Goal: Transaction & Acquisition: Purchase product/service

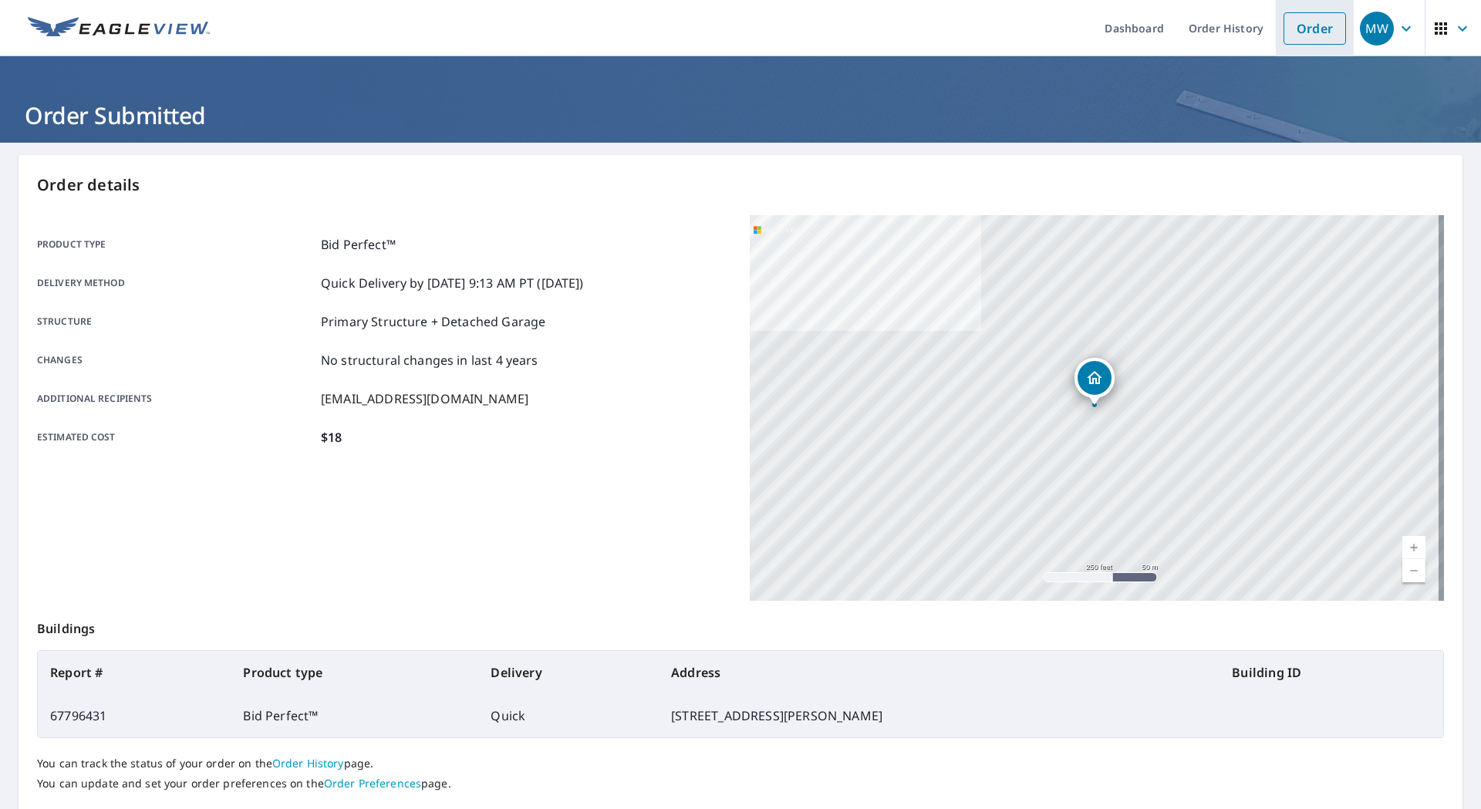
click at [1313, 25] on link "Order" at bounding box center [1314, 28] width 62 height 32
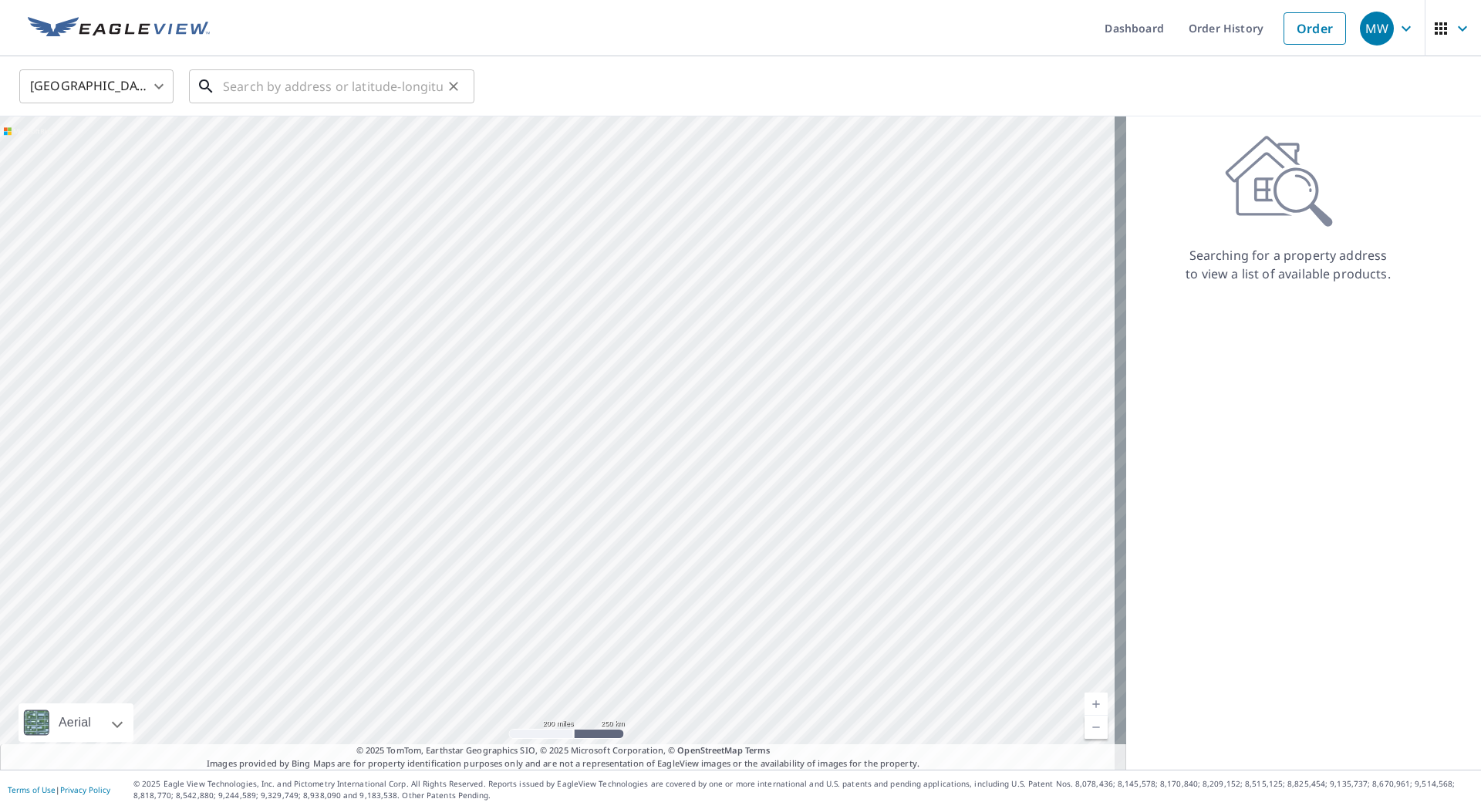
click at [334, 86] on input "text" at bounding box center [333, 86] width 220 height 43
paste input "[STREET_ADDRESS][PERSON_NAME]"
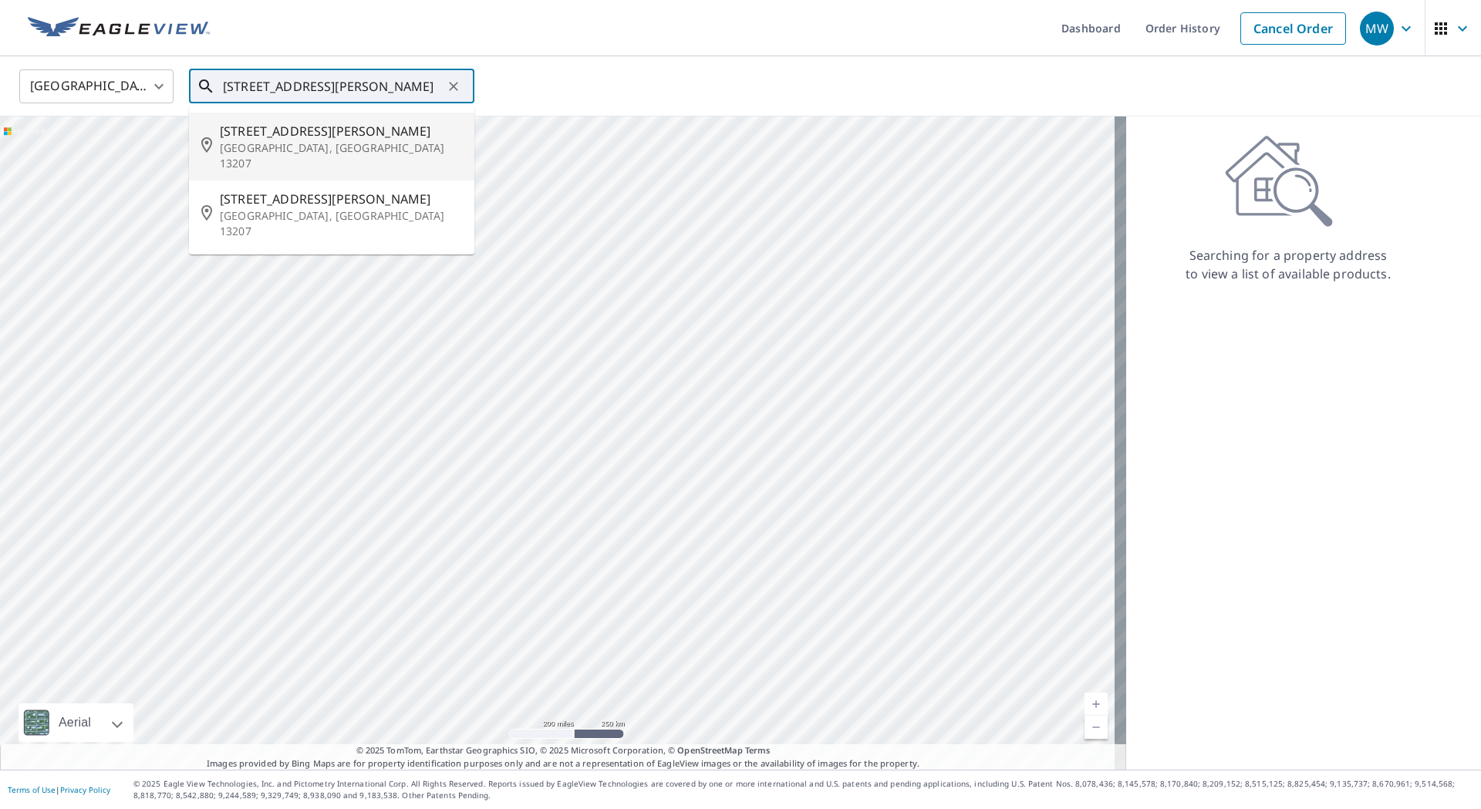
click at [284, 130] on span "[STREET_ADDRESS][PERSON_NAME]" at bounding box center [341, 131] width 242 height 19
type input "[STREET_ADDRESS][PERSON_NAME]"
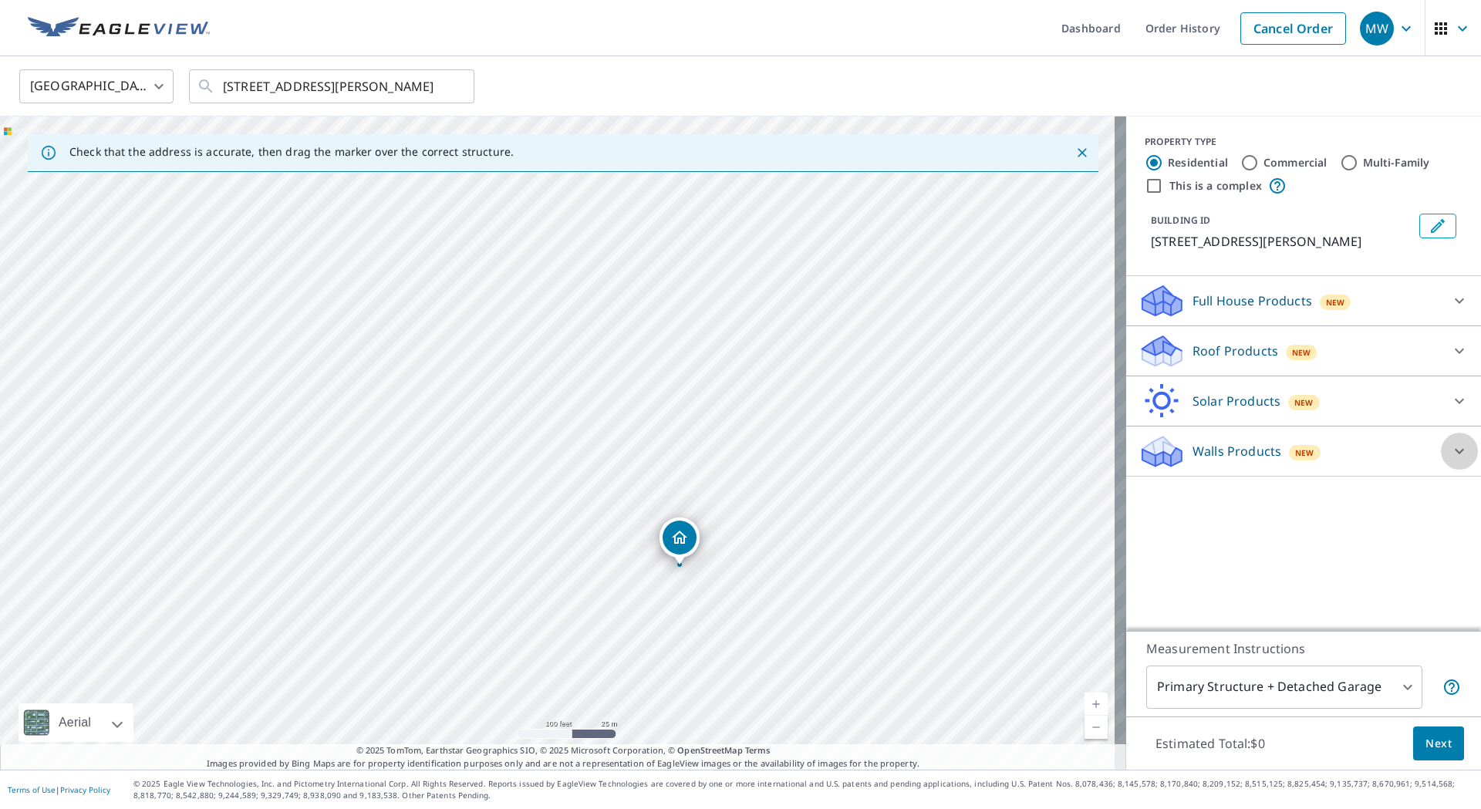
click at [1450, 450] on icon at bounding box center [1459, 451] width 19 height 19
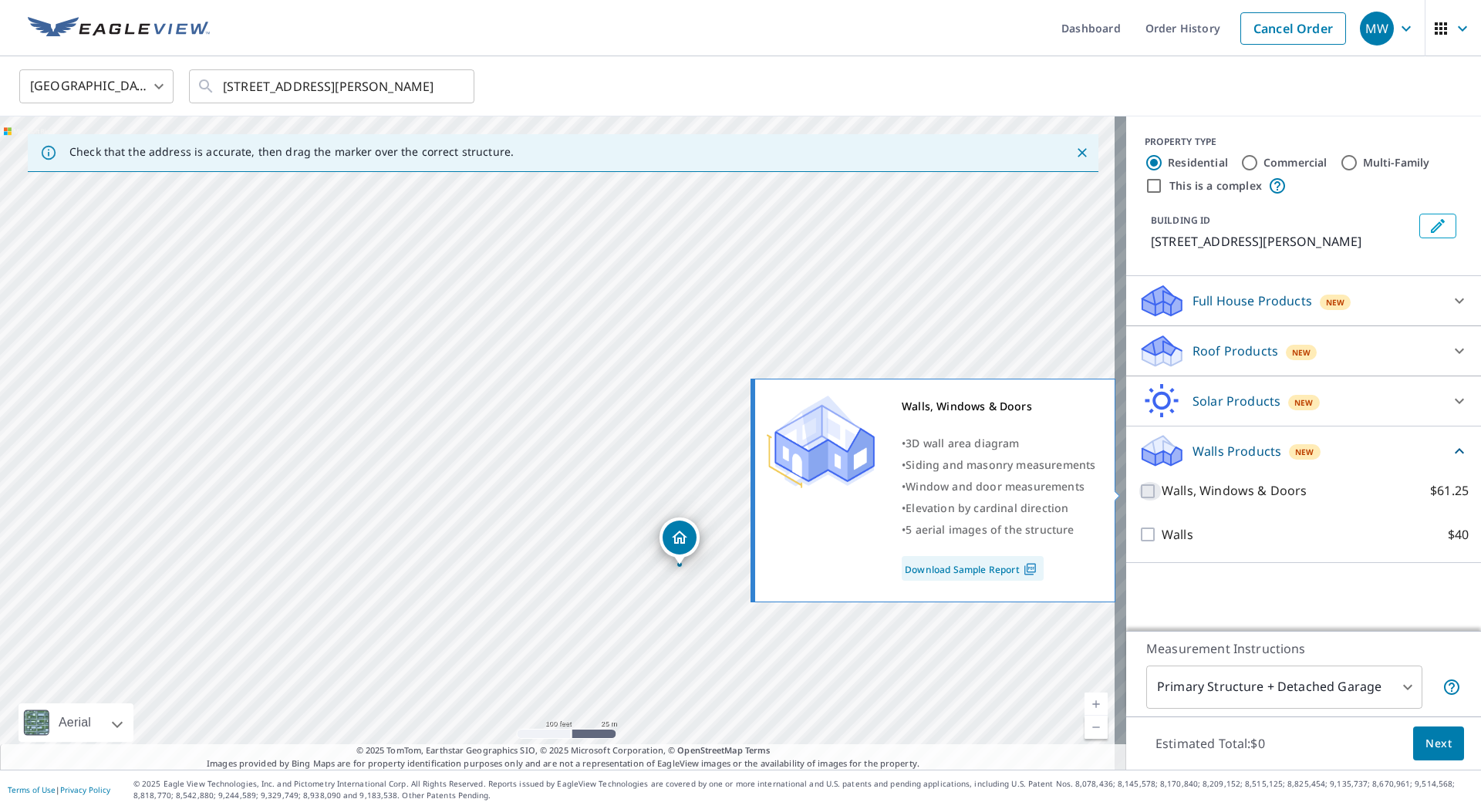
click at [1138, 488] on input "Walls, Windows & Doors $61.25" at bounding box center [1149, 491] width 23 height 19
checkbox input "true"
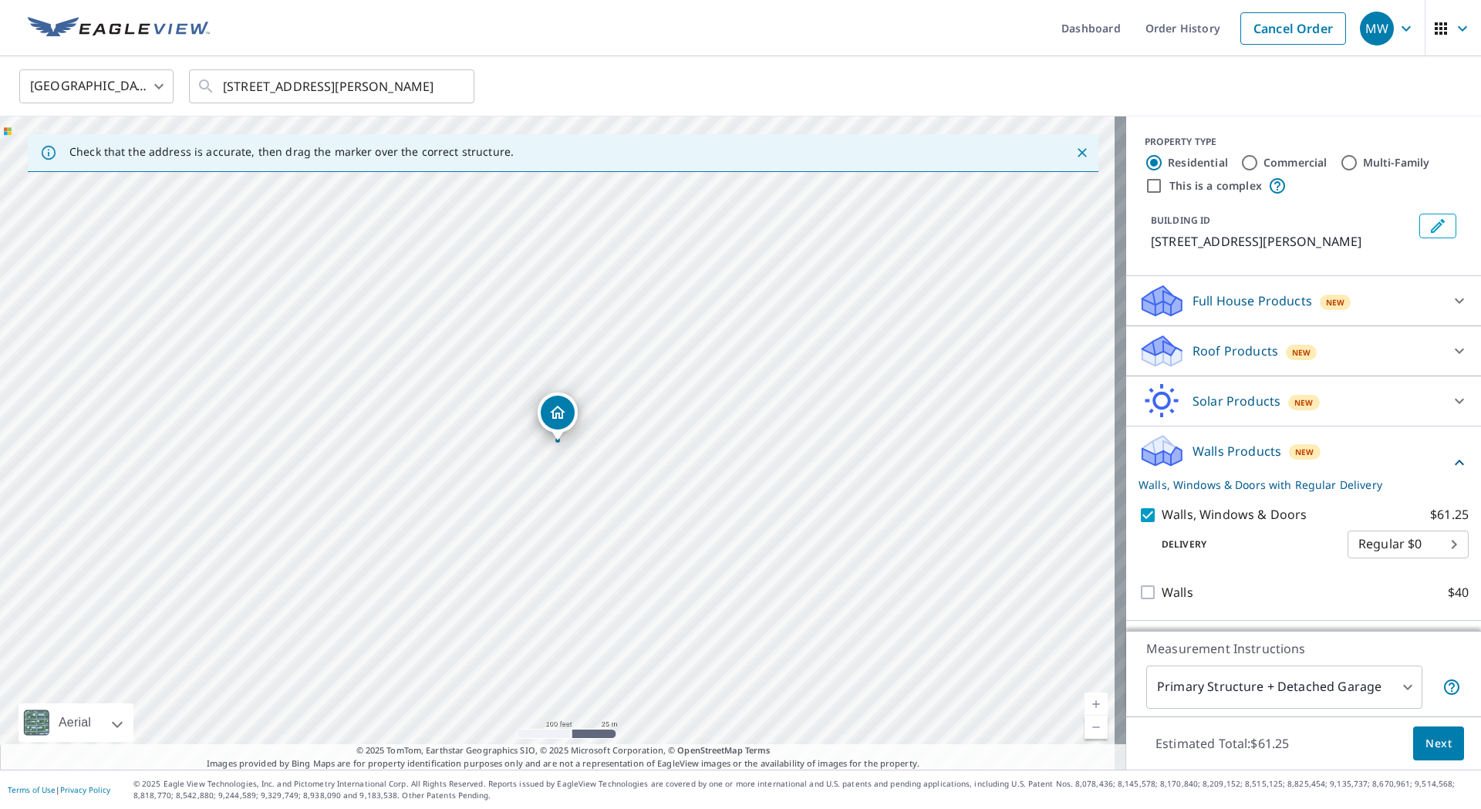
click at [1433, 740] on span "Next" at bounding box center [1438, 743] width 26 height 19
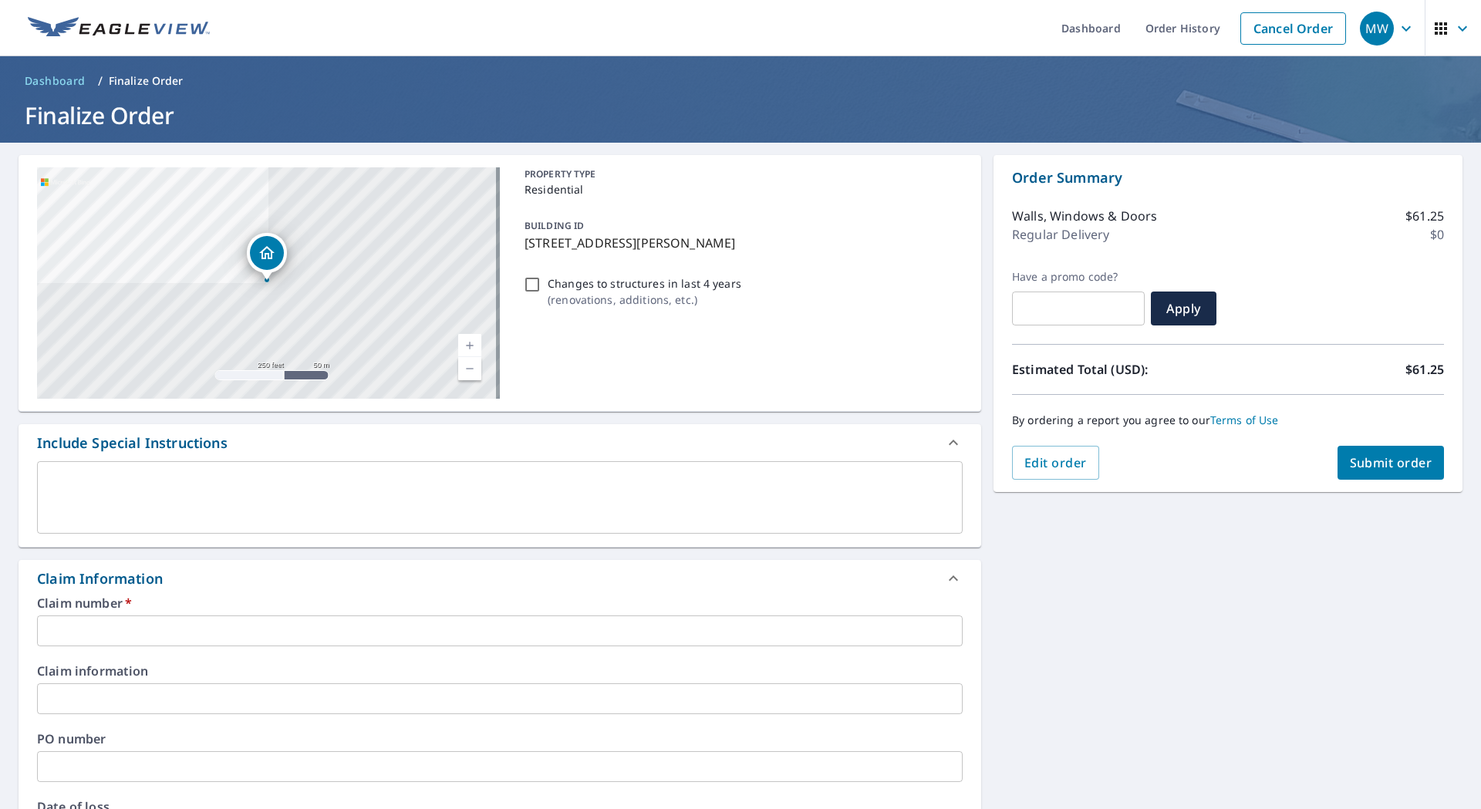
scroll to position [231, 0]
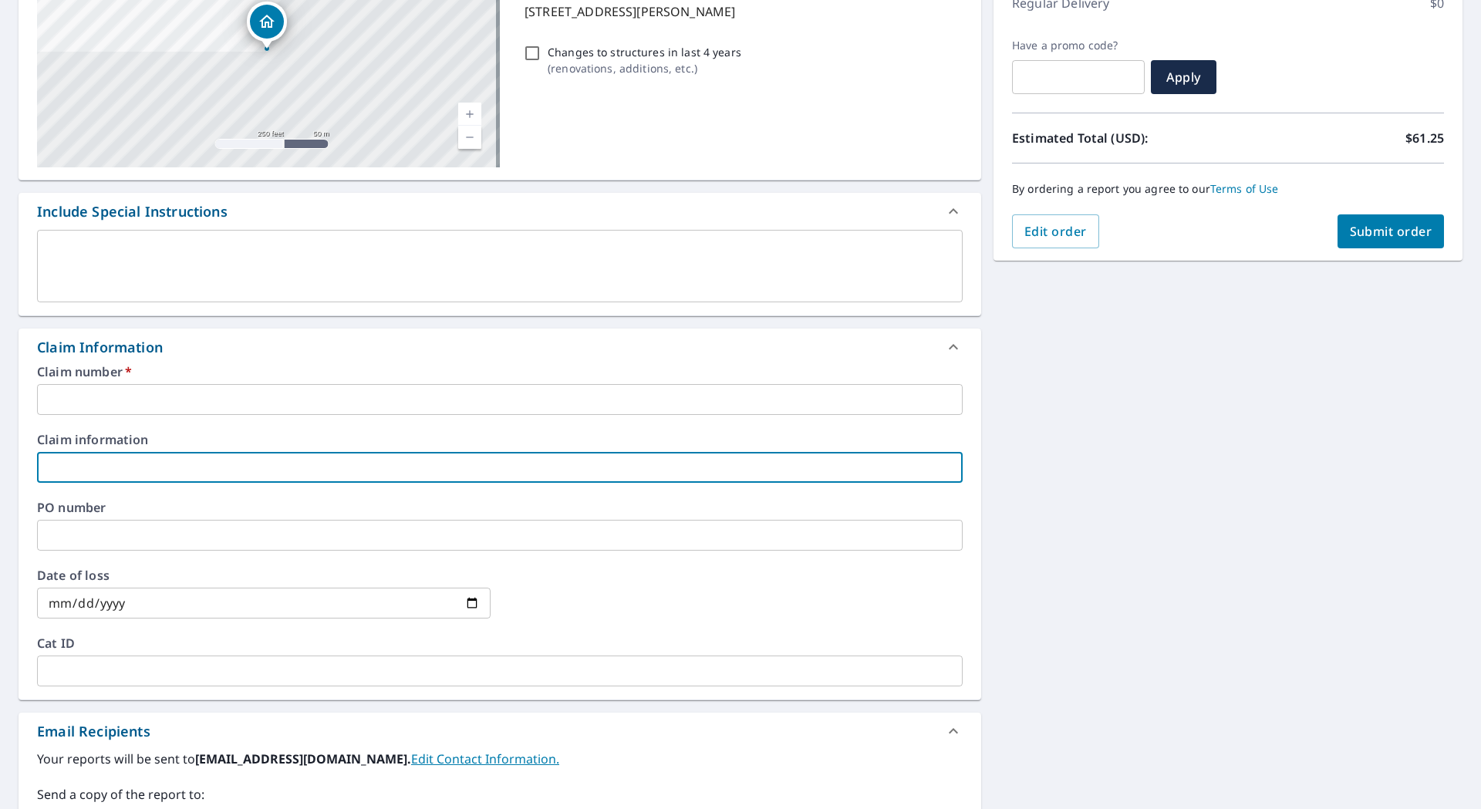
click at [157, 458] on input "text" at bounding box center [499, 467] width 925 height 31
type input "[PERSON_NAME]"
checkbox input "true"
click at [157, 392] on input "text" at bounding box center [499, 399] width 925 height 31
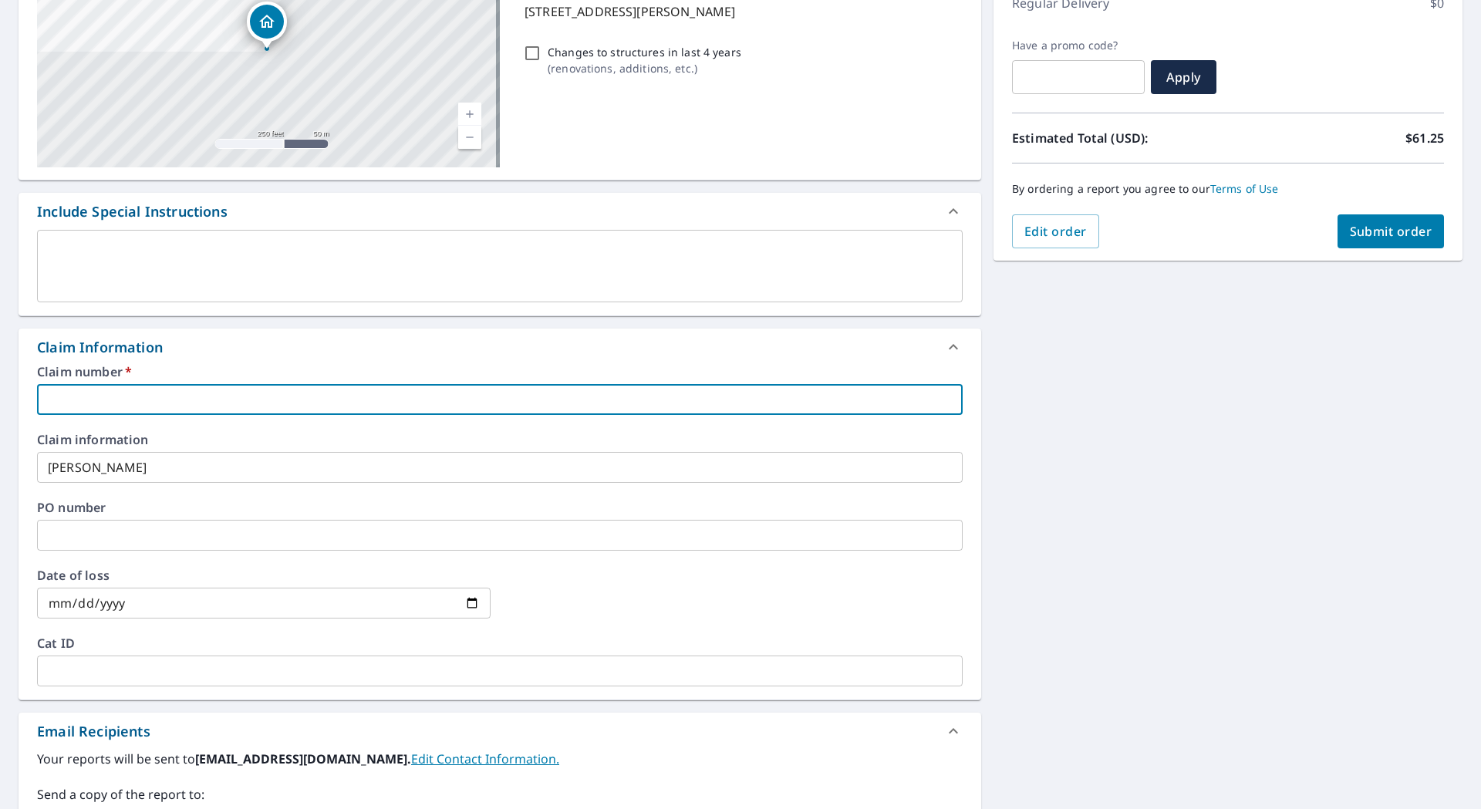
paste input "3605192"
type input "3605192"
checkbox input "true"
type input "3605192"
click at [133, 532] on input "text" at bounding box center [499, 535] width 925 height 31
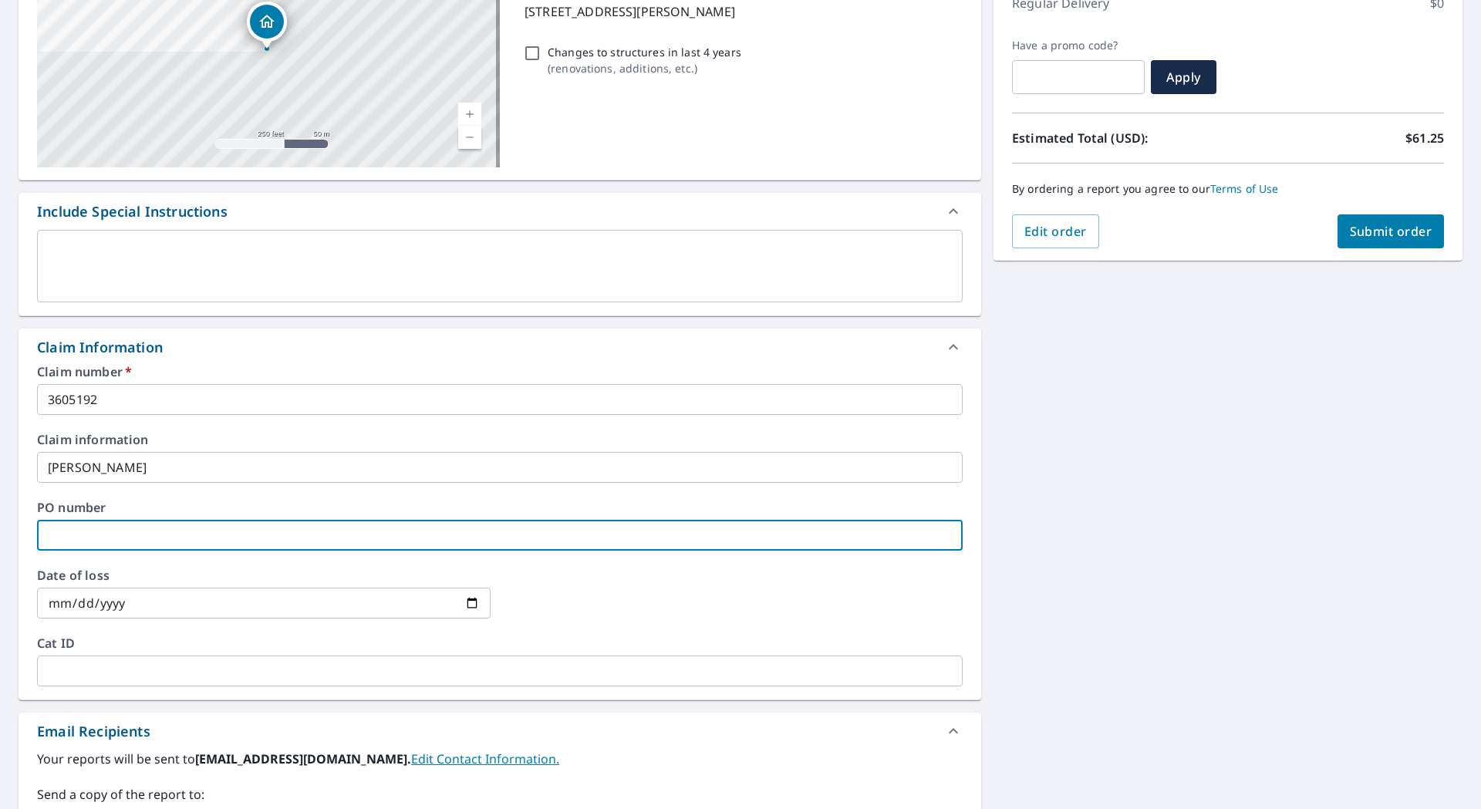
paste input "3605192"
type input "3605192"
checkbox input "true"
type input "3605192"
click at [1371, 226] on span "Submit order" at bounding box center [1391, 231] width 83 height 17
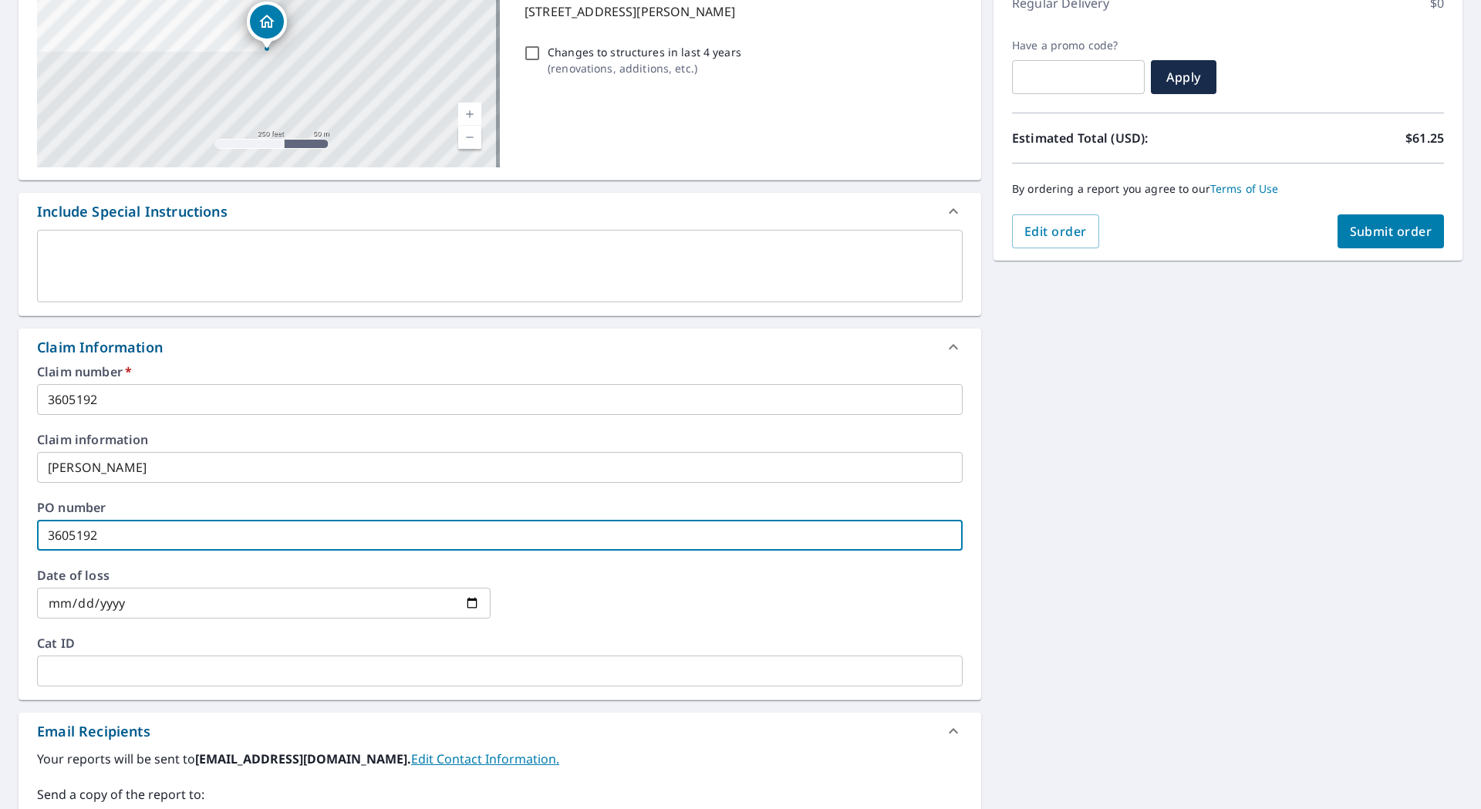
checkbox input "true"
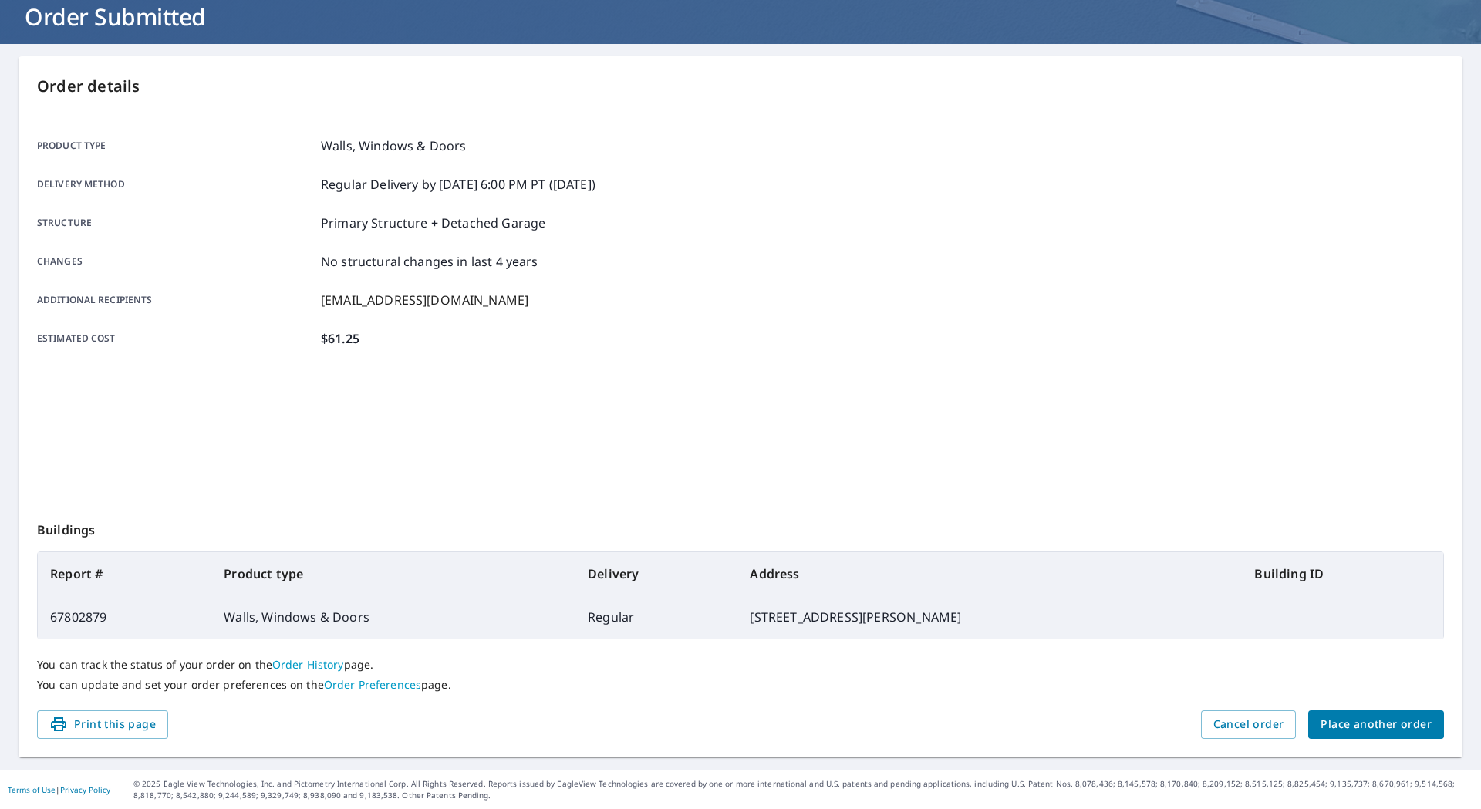
scroll to position [99, 0]
